Goal: Transaction & Acquisition: Purchase product/service

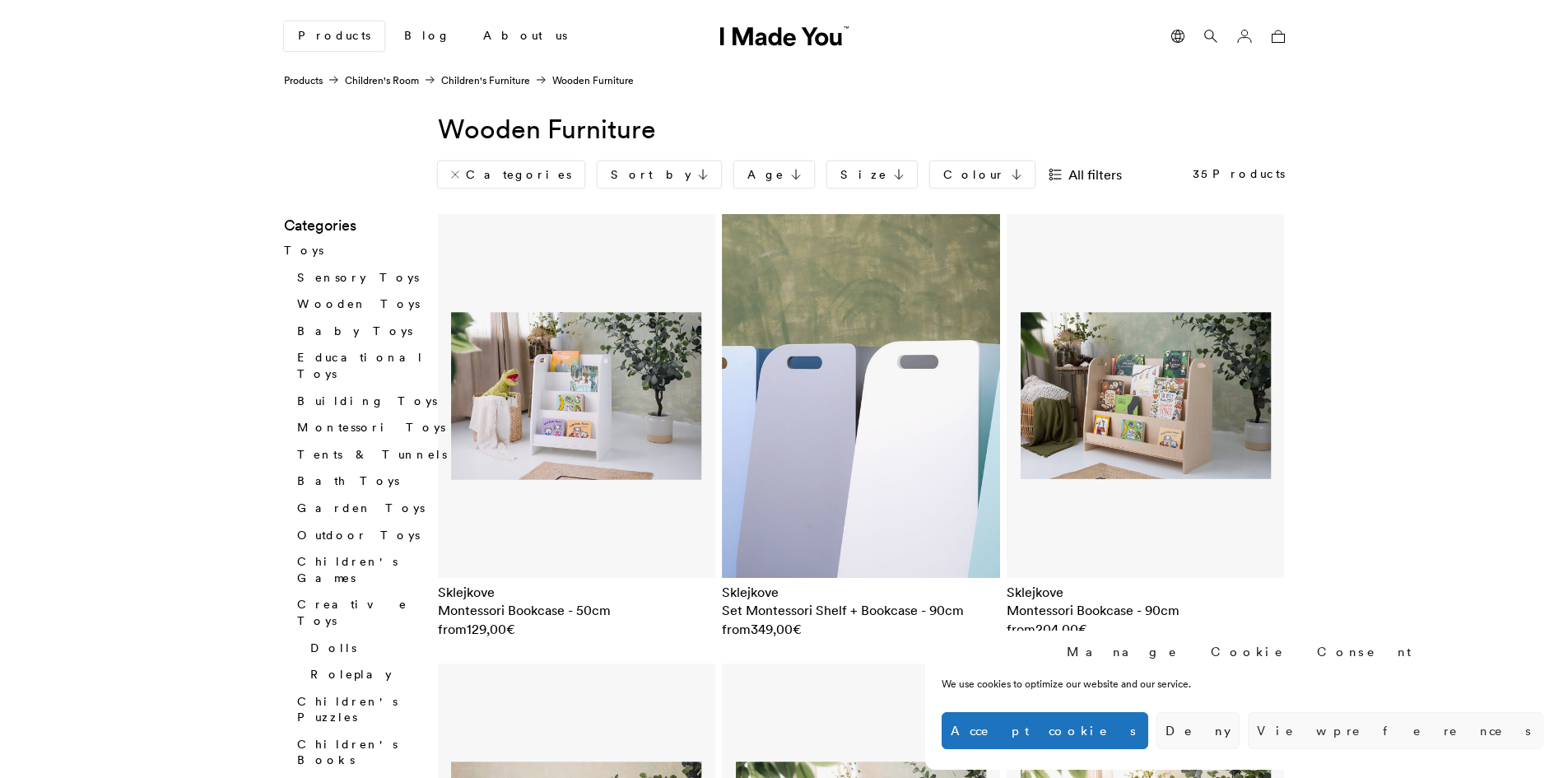
click at [827, 456] on img at bounding box center [861, 396] width 278 height 364
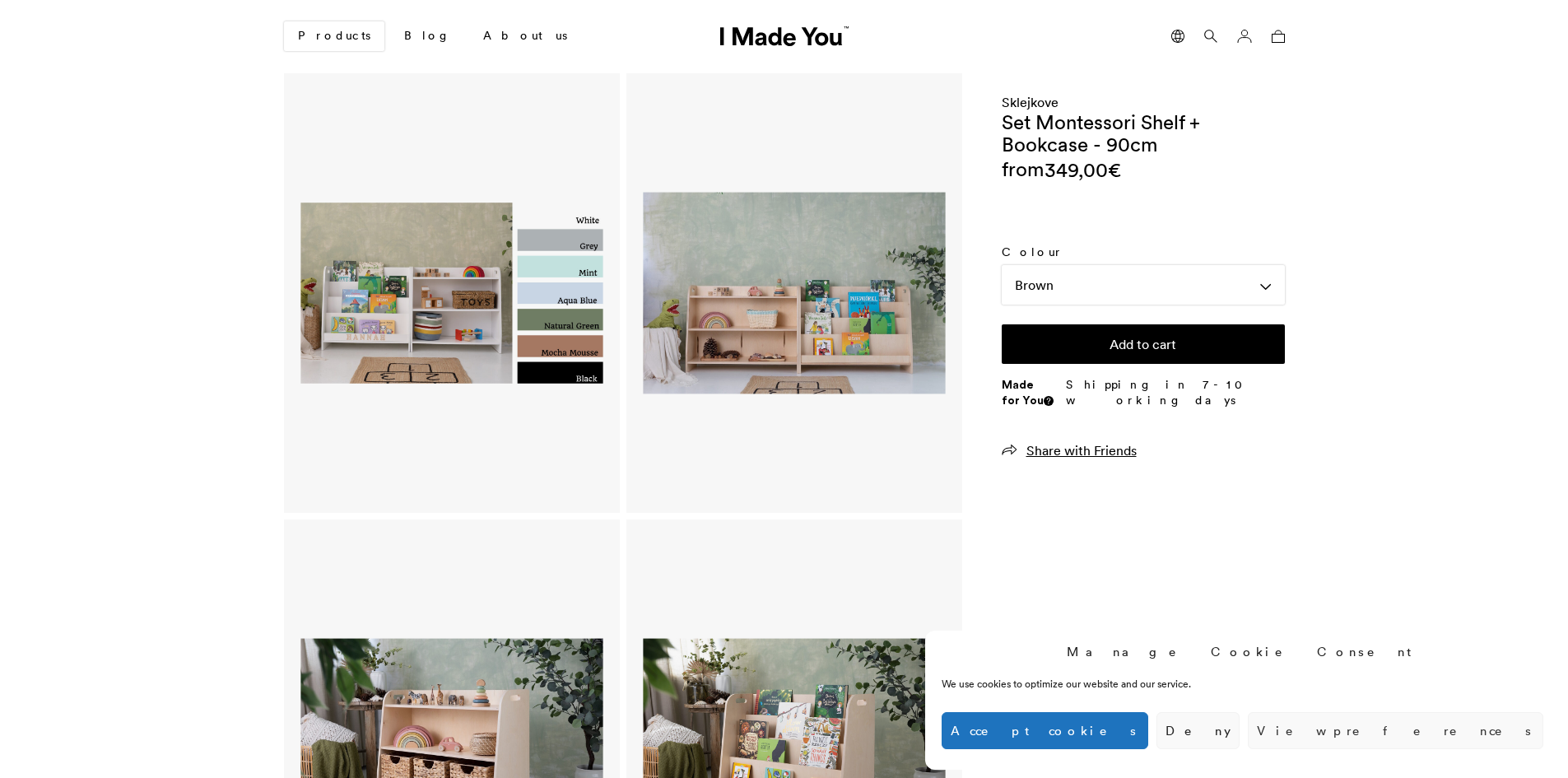
click at [800, 321] on img at bounding box center [794, 294] width 302 height 396
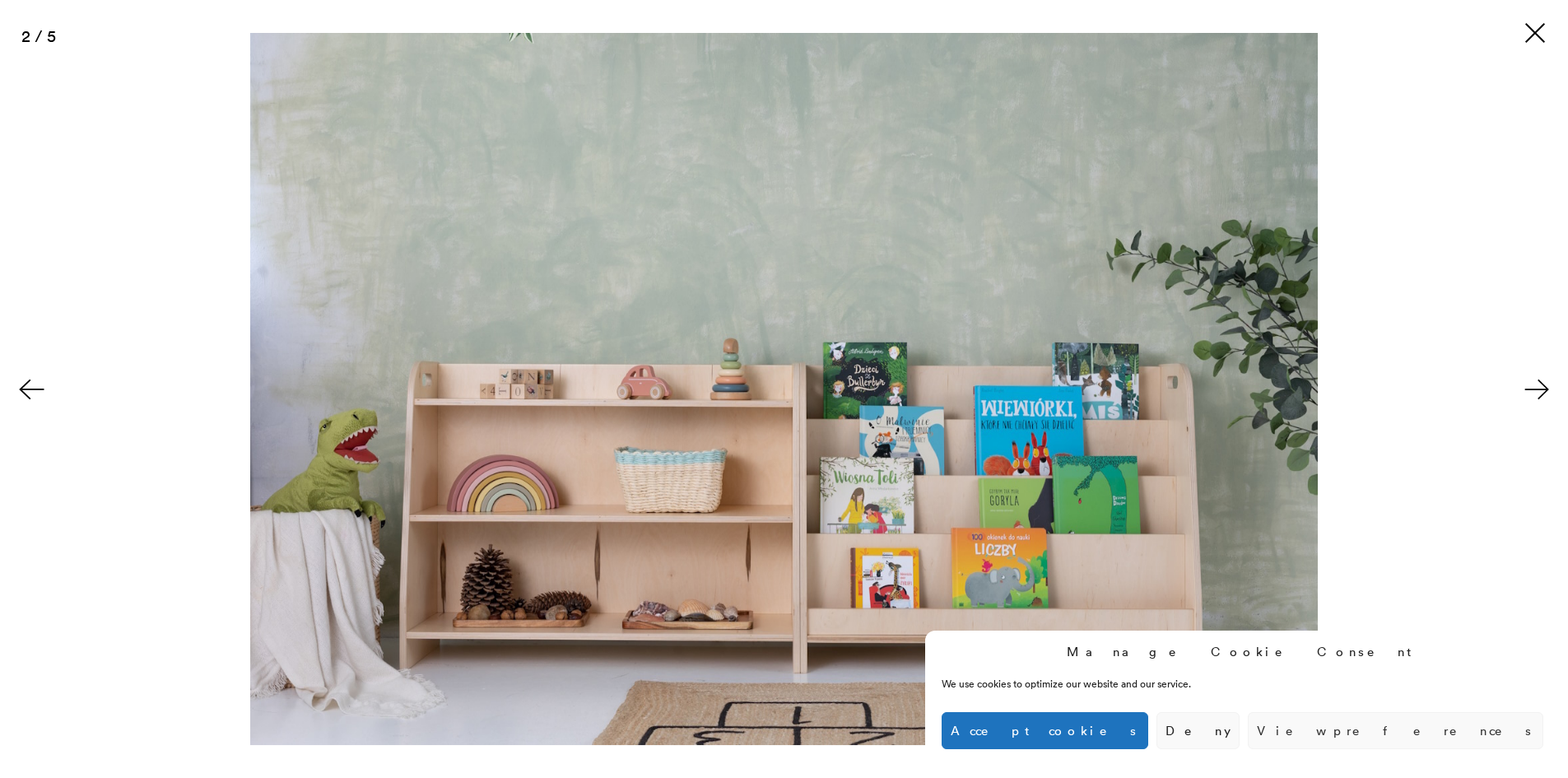
click at [1530, 31] on button at bounding box center [1535, 32] width 26 height 26
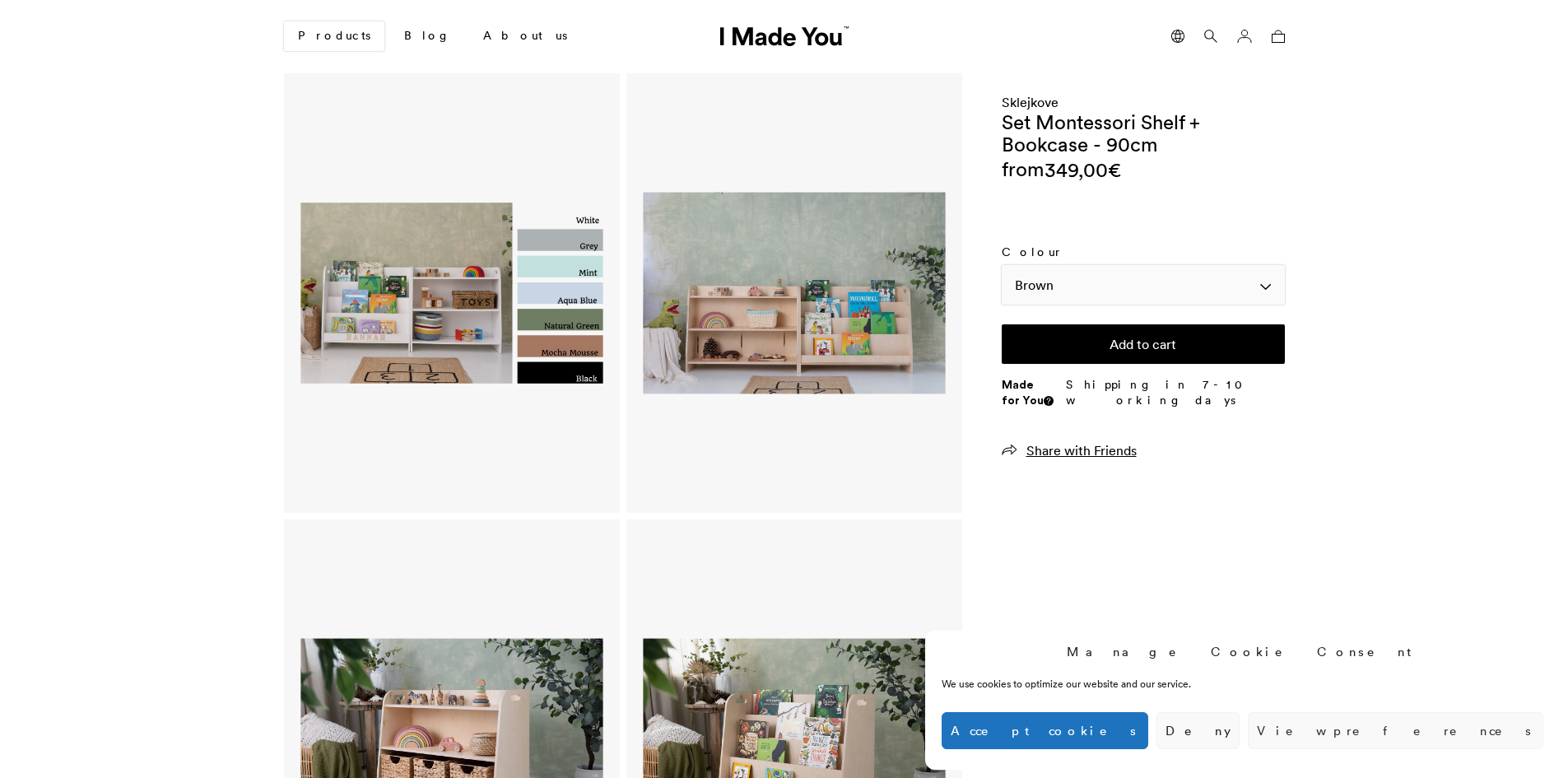
click at [1031, 279] on div "Brown" at bounding box center [1143, 284] width 283 height 40
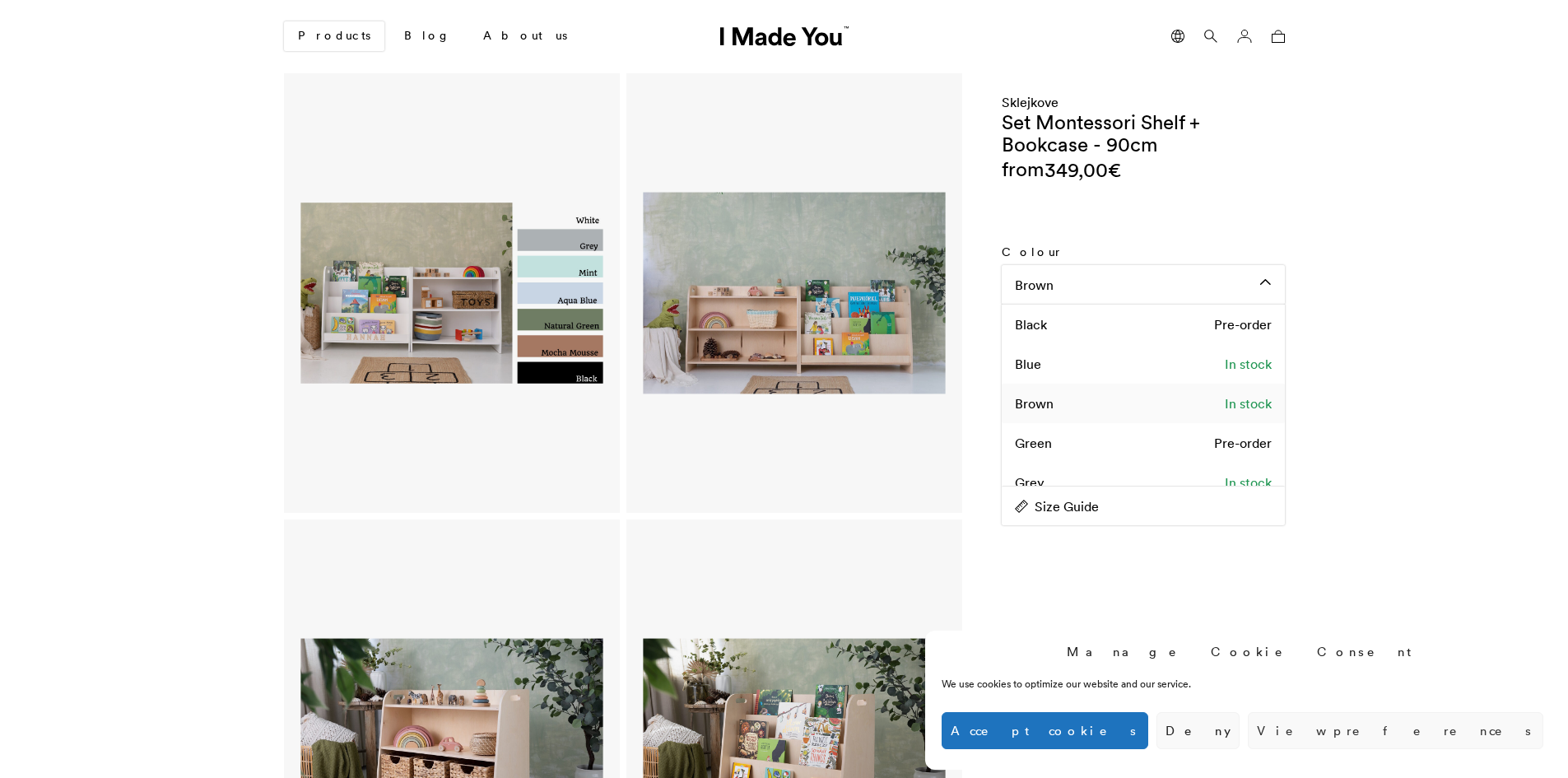
click at [1055, 414] on div "Brown In stock" at bounding box center [1143, 403] width 283 height 40
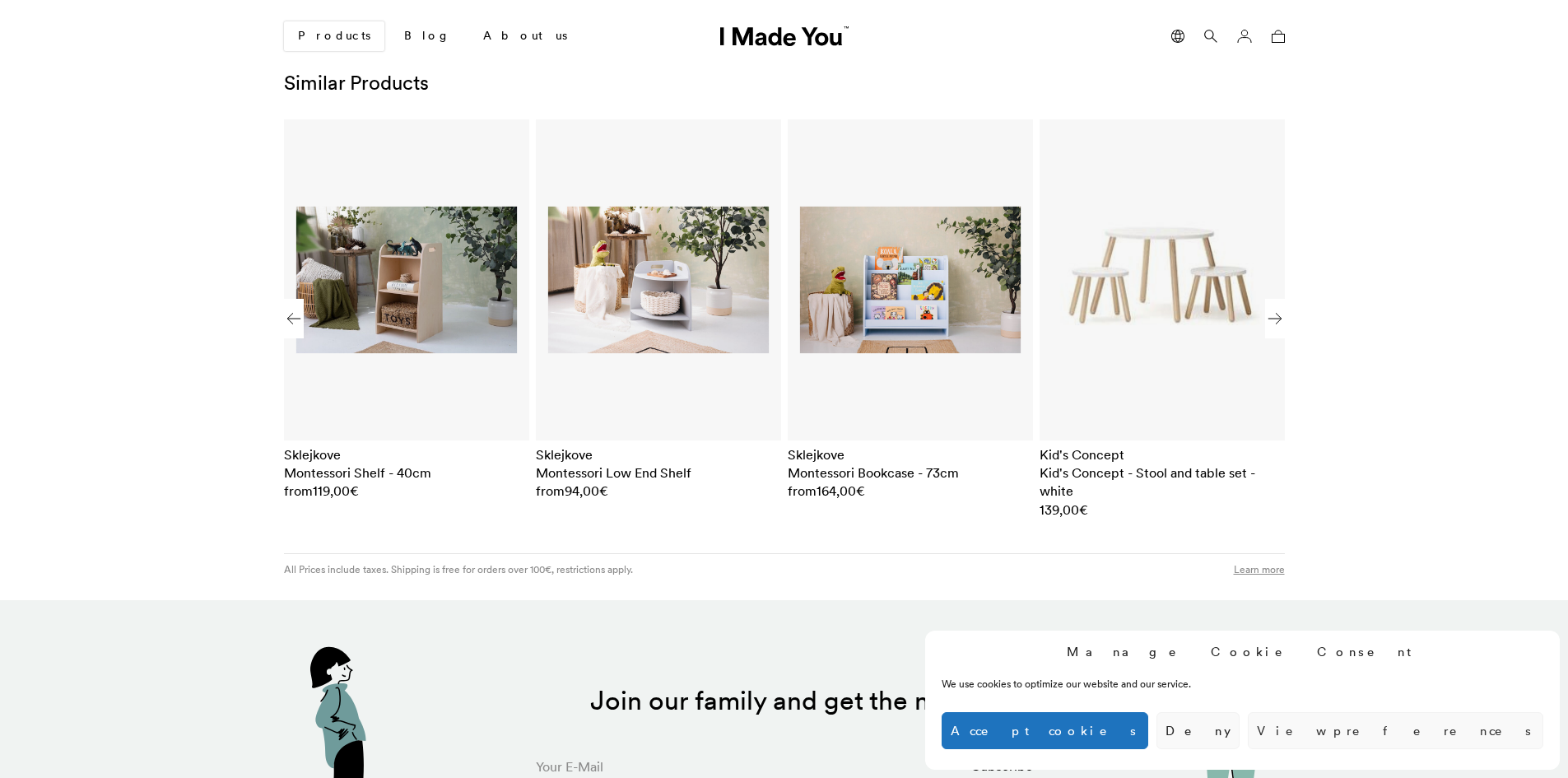
scroll to position [1804, 0]
